Goal: Transaction & Acquisition: Obtain resource

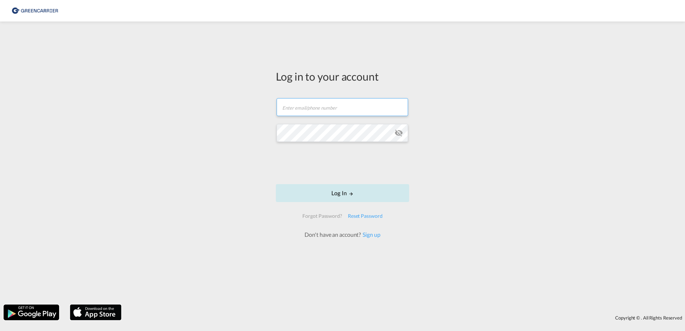
type input "[EMAIL_ADDRESS][DOMAIN_NAME]"
click at [325, 192] on button "Log In" at bounding box center [342, 193] width 133 height 18
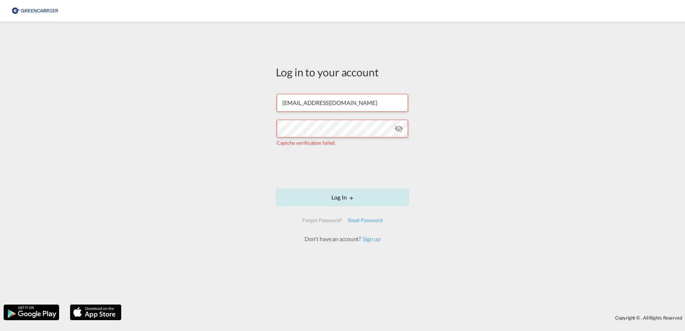
click at [320, 197] on button "Log In" at bounding box center [342, 197] width 133 height 18
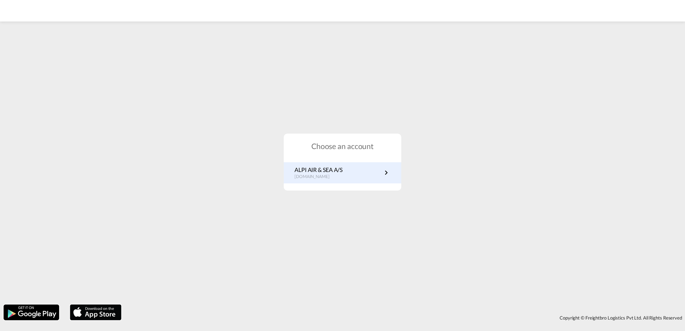
click at [336, 172] on p "ALPI AIR & SEA A/S" at bounding box center [318, 170] width 48 height 8
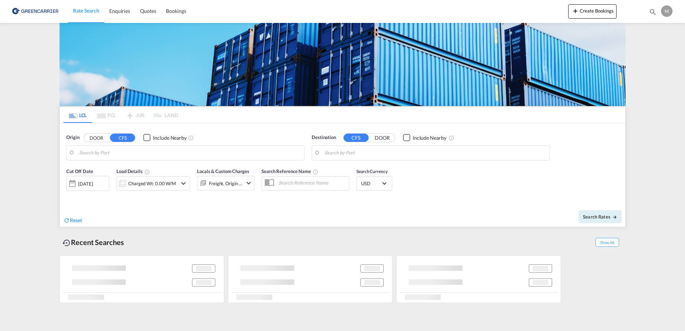
type input "DK-8700, Horsens"
type input "Hong Kong, HKHKG"
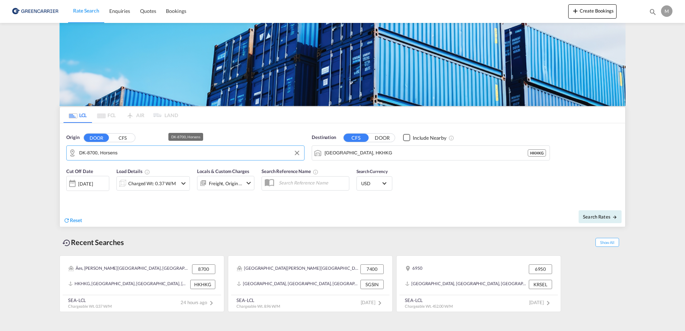
click at [127, 156] on input "DK-8700, Horsens" at bounding box center [189, 153] width 221 height 11
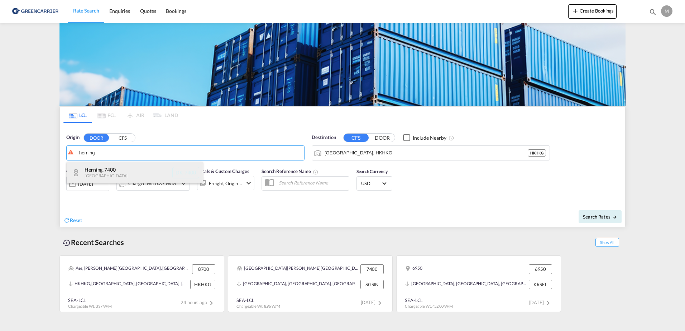
click at [108, 180] on div "Herning , 7400 Denmark DK-7400" at bounding box center [135, 172] width 136 height 21
type input "DK-7400, Herning"
click at [93, 184] on div "30 Sep 2025" at bounding box center [85, 184] width 15 height 6
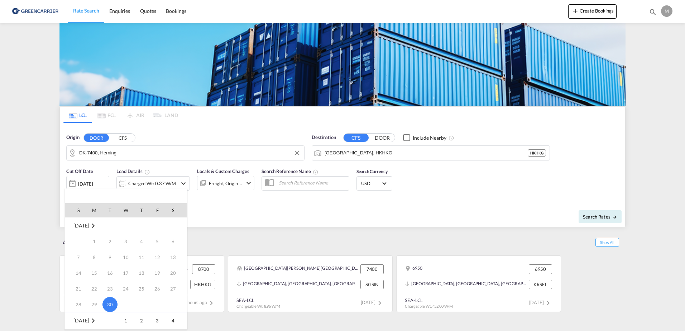
click at [272, 217] on div at bounding box center [342, 165] width 685 height 331
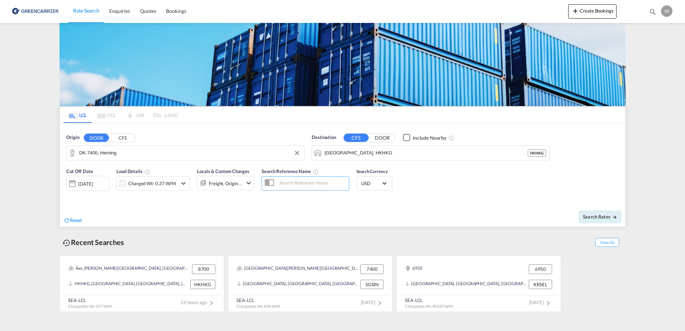
click at [108, 185] on div "30 Sep 2025" at bounding box center [87, 183] width 43 height 15
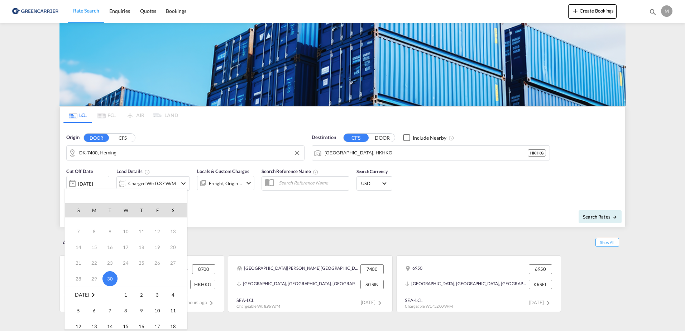
scroll to position [72, 0]
click at [158, 267] on span "10" at bounding box center [157, 265] width 14 height 14
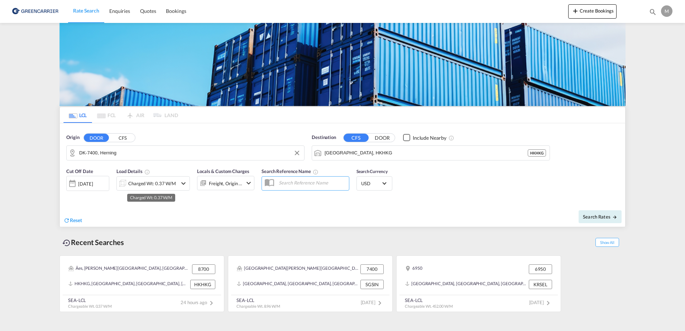
click at [161, 182] on div "Charged Wt: 0.37 W/M" at bounding box center [152, 183] width 48 height 10
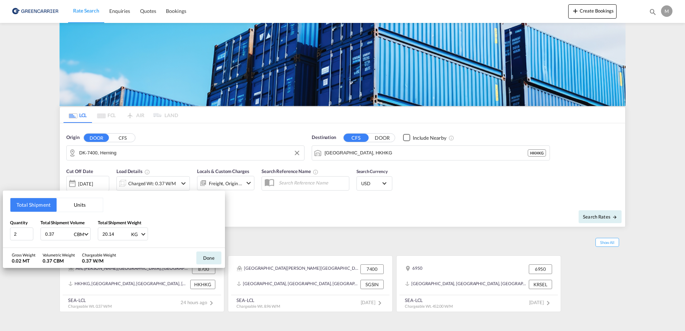
click at [349, 153] on div "Total Shipment Units Quantity 2 Total Shipment Volume 0.37 CBM CBM CFT Total Sh…" at bounding box center [342, 165] width 685 height 331
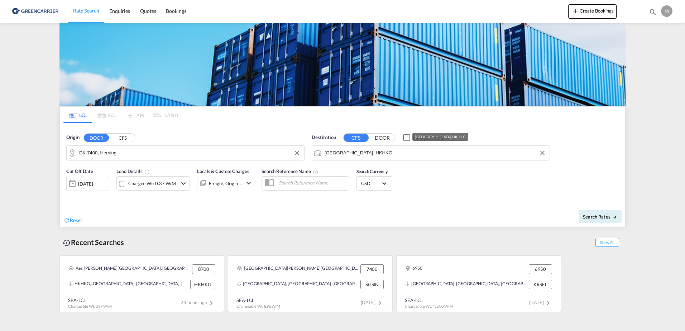
click at [351, 154] on input "Hong Kong, HKHKG" at bounding box center [435, 153] width 221 height 11
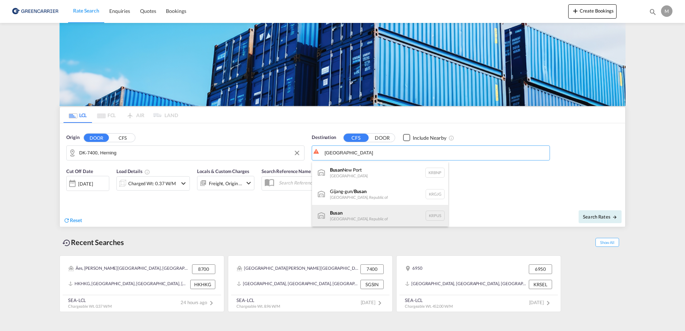
click at [365, 210] on div "Busan Korea, Republic of KRPUS" at bounding box center [380, 215] width 136 height 21
type input "Busan, KRPUS"
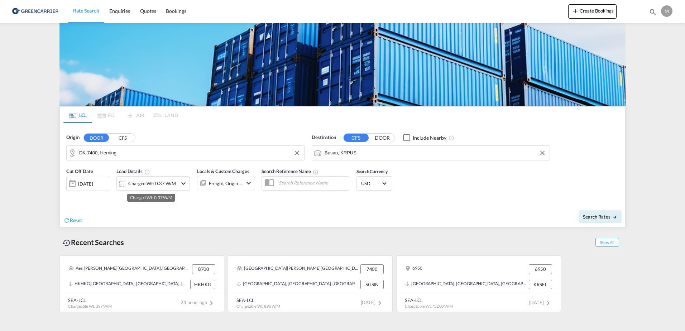
click at [132, 185] on div "Charged Wt: 0.37 W/M" at bounding box center [152, 183] width 48 height 10
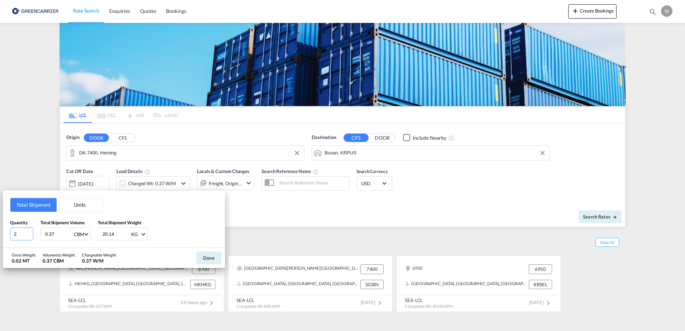
drag, startPoint x: 17, startPoint y: 233, endPoint x: -14, endPoint y: 234, distance: 30.4
click at [0, 234] on html "Rate Search Enquiries Quotes Bookings Rate Search Enquiries" at bounding box center [342, 165] width 685 height 331
type input "3"
drag, startPoint x: 61, startPoint y: 234, endPoint x: 21, endPoint y: 231, distance: 39.9
click at [21, 231] on div "Quantity 3 Total Shipment Volume 0.37 CBM CBM CFT Total Shipment Weight 20.14 K…" at bounding box center [114, 229] width 208 height 21
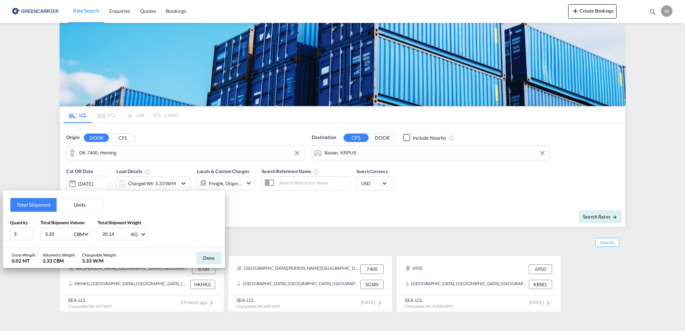
type input "3.33"
drag, startPoint x: 117, startPoint y: 234, endPoint x: 67, endPoint y: 234, distance: 50.1
click at [67, 234] on div "Quantity 3 Total Shipment Volume 3.33 CBM CBM CFT Total Shipment Weight 20.14 K…" at bounding box center [114, 229] width 208 height 21
type input "591"
click at [209, 260] on button "Done" at bounding box center [208, 257] width 25 height 13
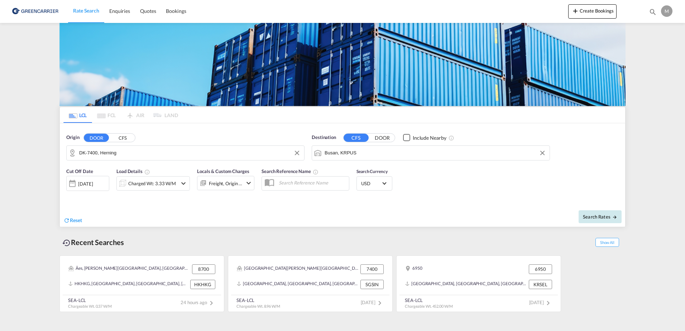
click at [596, 218] on span "Search Rates" at bounding box center [600, 217] width 34 height 6
type input "7400 to KRPUS / 10 Oct 2025"
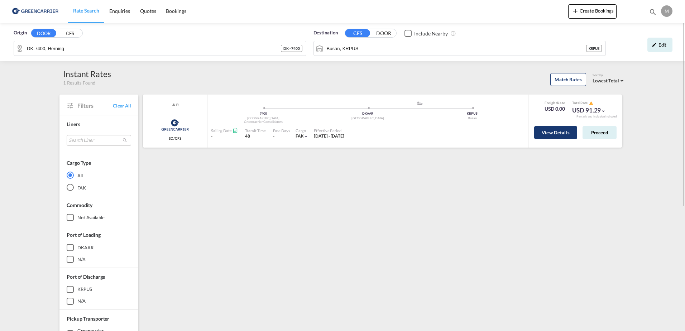
click at [567, 132] on button "View Details" at bounding box center [555, 132] width 43 height 13
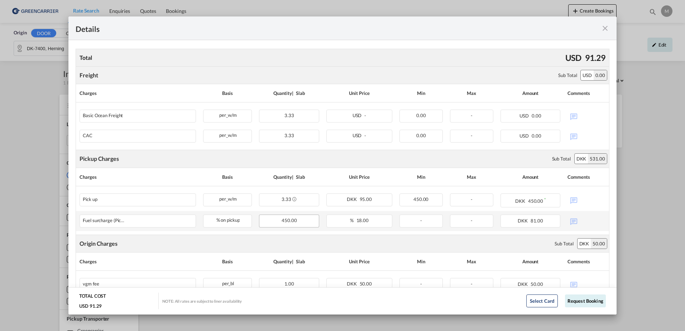
scroll to position [176, 0]
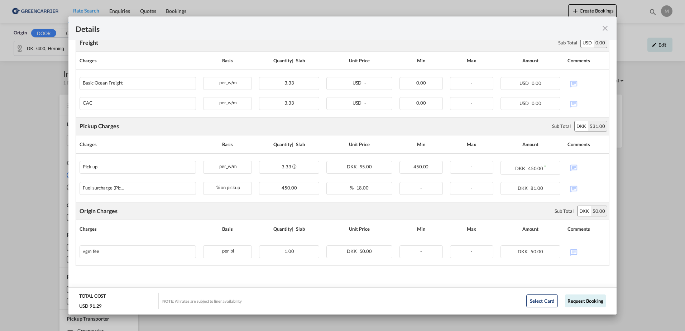
click at [605, 31] on md-icon "icon-close fg-AAA8AD m-0 cursor" at bounding box center [605, 28] width 9 height 9
